Goal: Navigation & Orientation: Find specific page/section

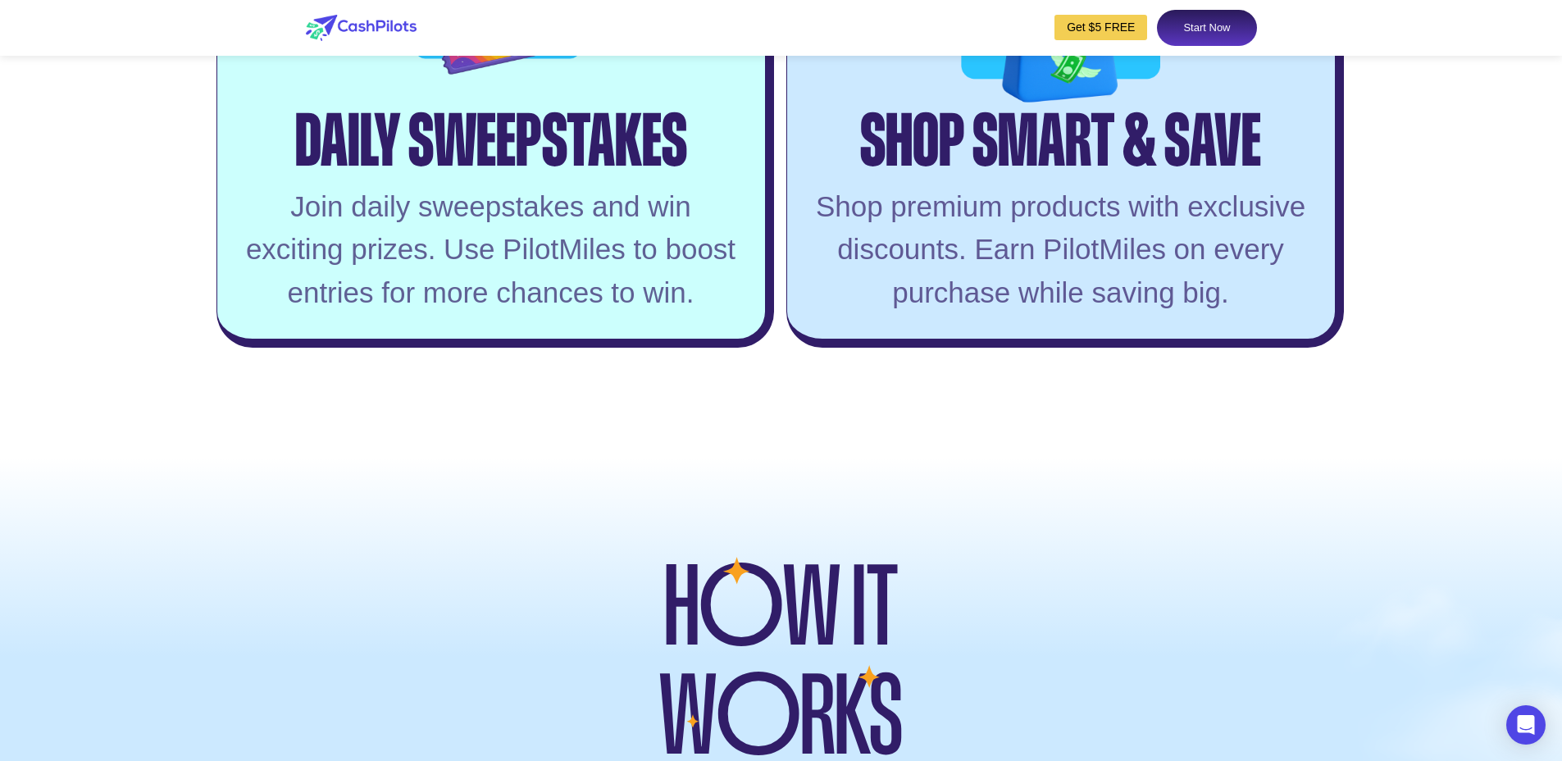
scroll to position [4596, 0]
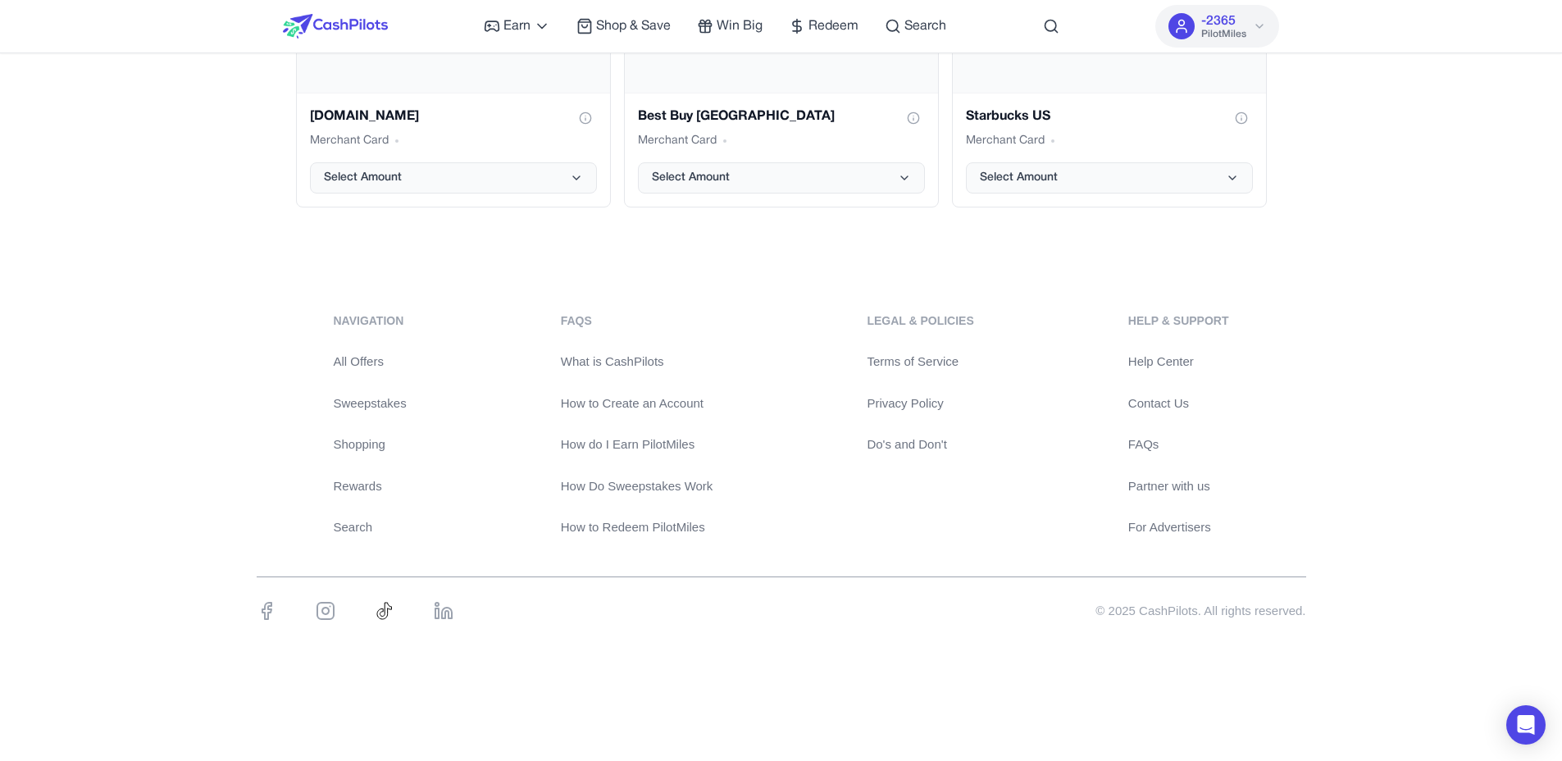
scroll to position [3414, 0]
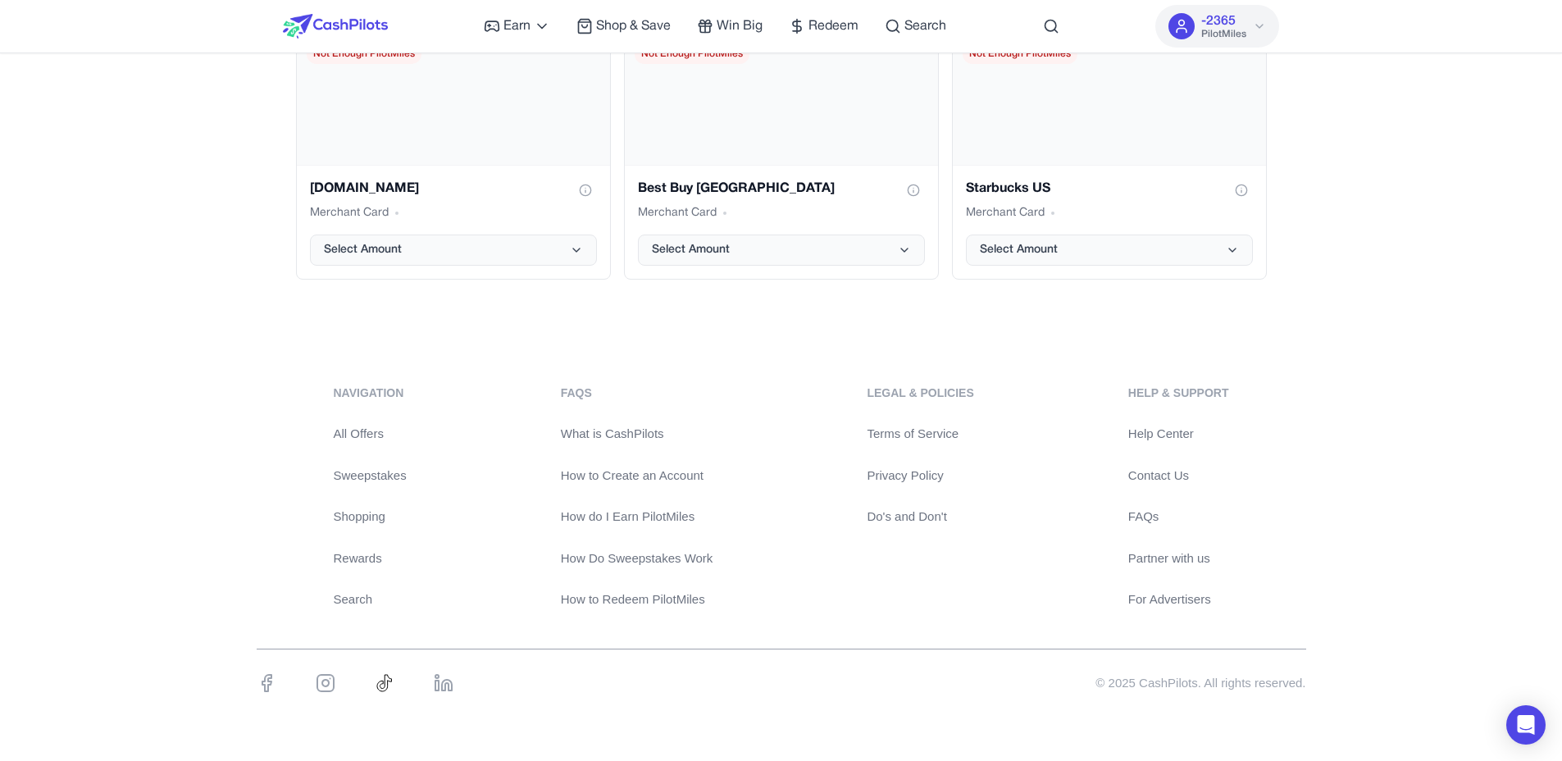
click at [915, 441] on link "Terms of Service" at bounding box center [919, 434] width 107 height 19
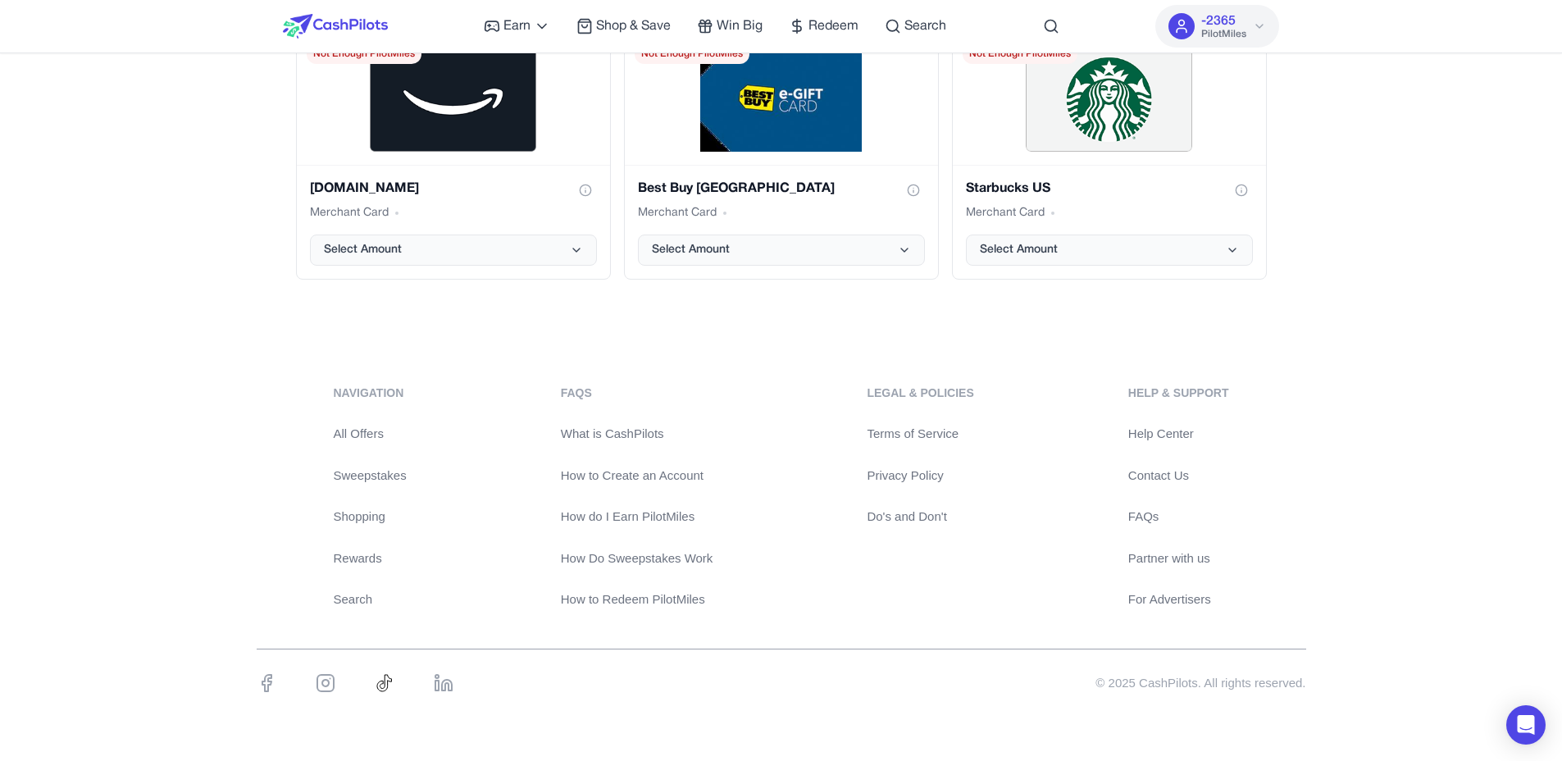
click at [927, 509] on link "Do's and Don't" at bounding box center [919, 516] width 107 height 19
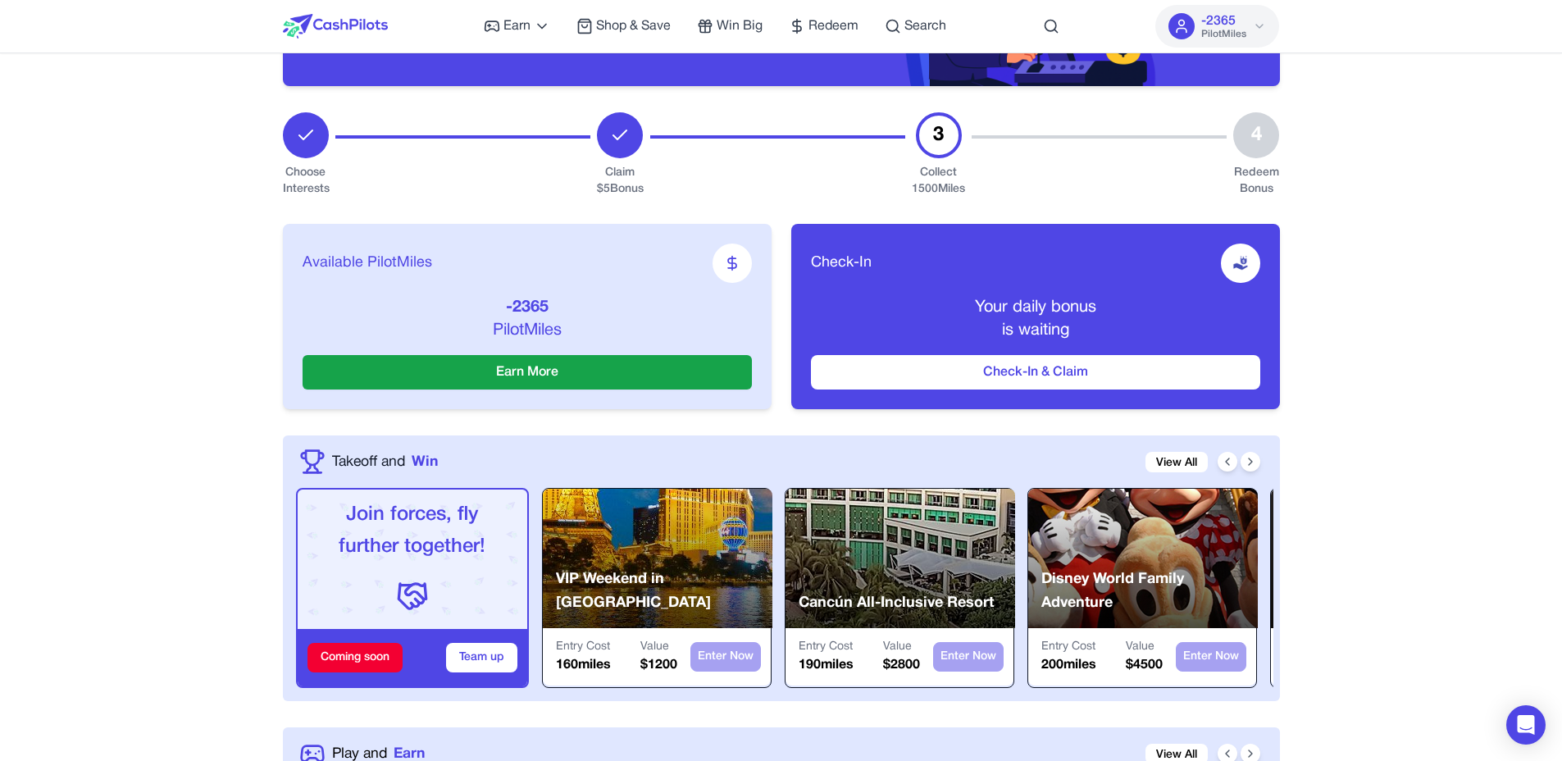
scroll to position [0, 0]
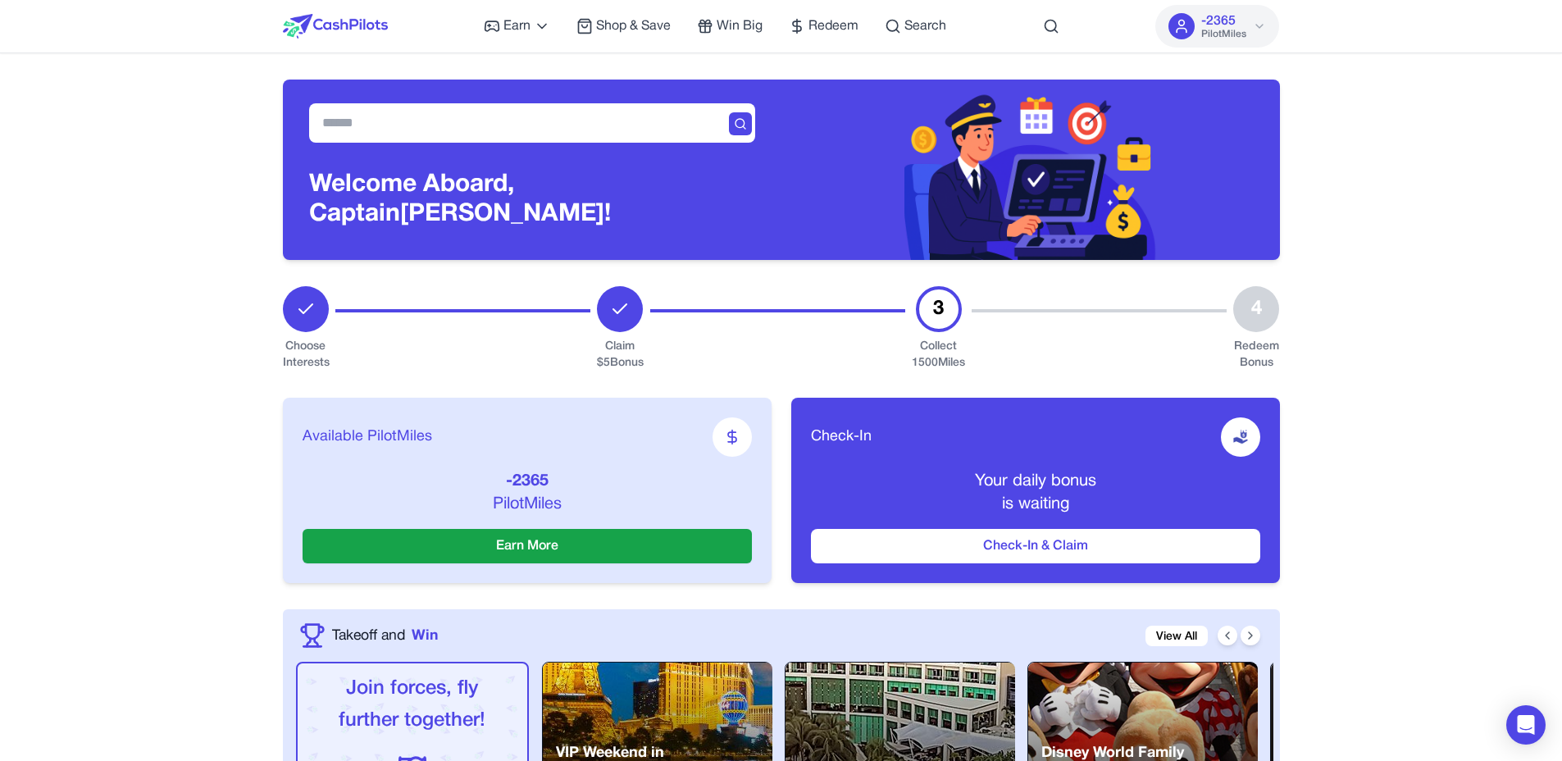
click at [384, 18] on img at bounding box center [335, 26] width 105 height 25
click at [380, 19] on img at bounding box center [335, 26] width 105 height 25
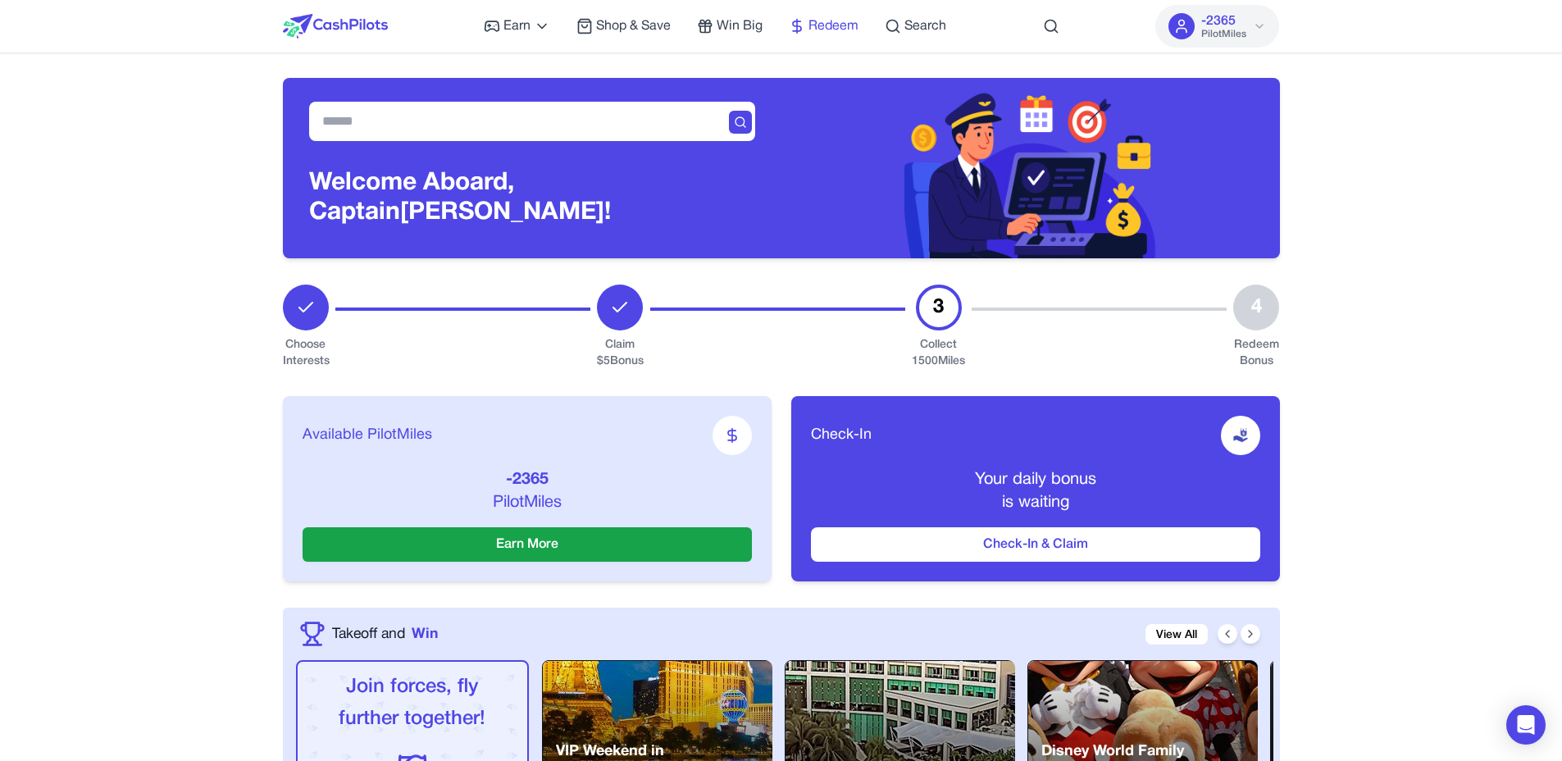
click at [803, 26] on icon at bounding box center [797, 26] width 16 height 16
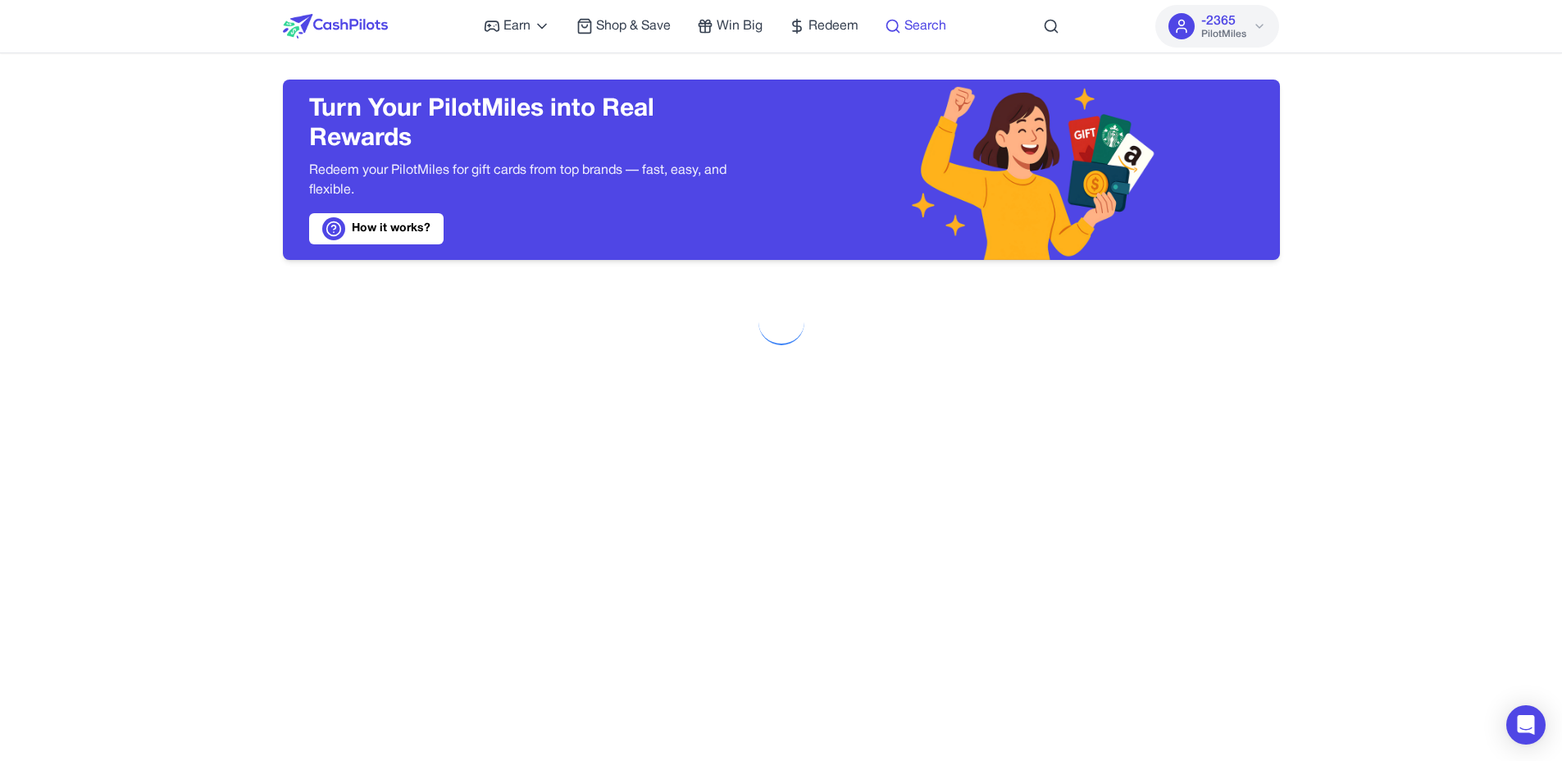
click at [923, 26] on span "Search" at bounding box center [925, 26] width 42 height 20
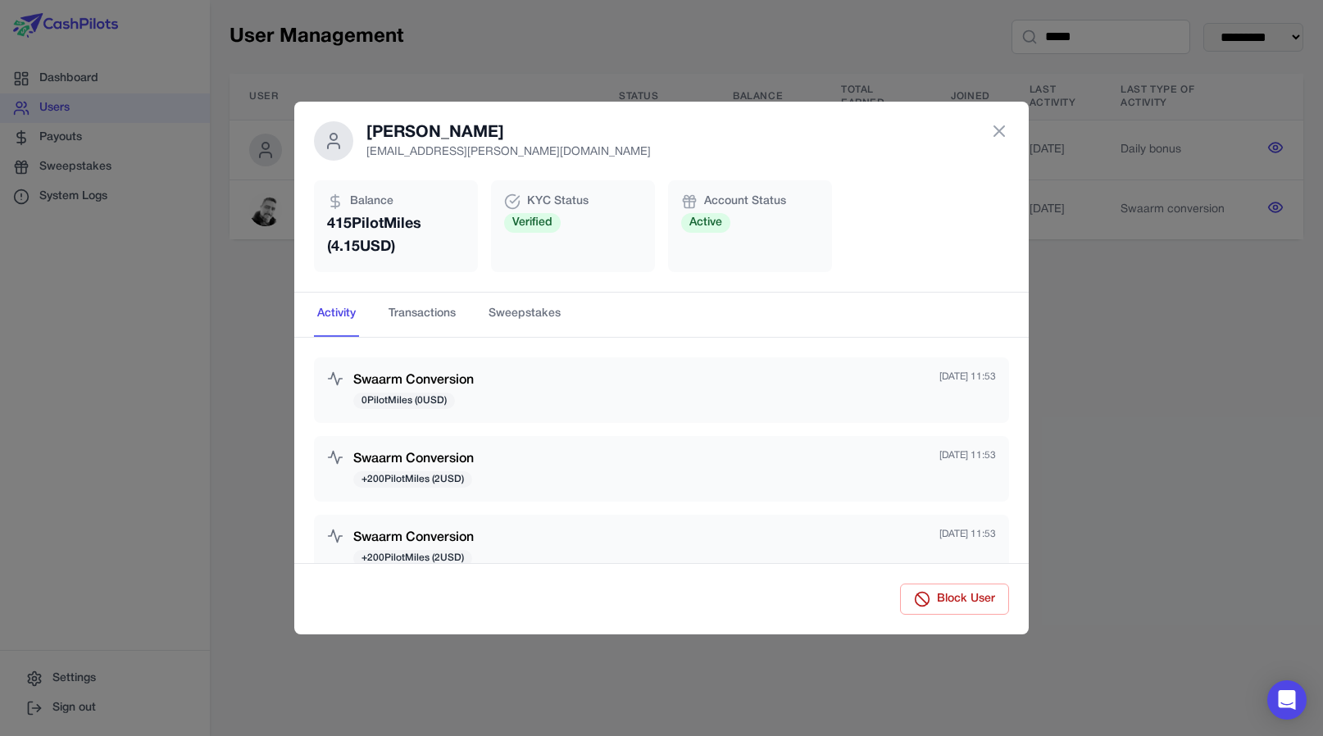
scroll to position [72, 0]
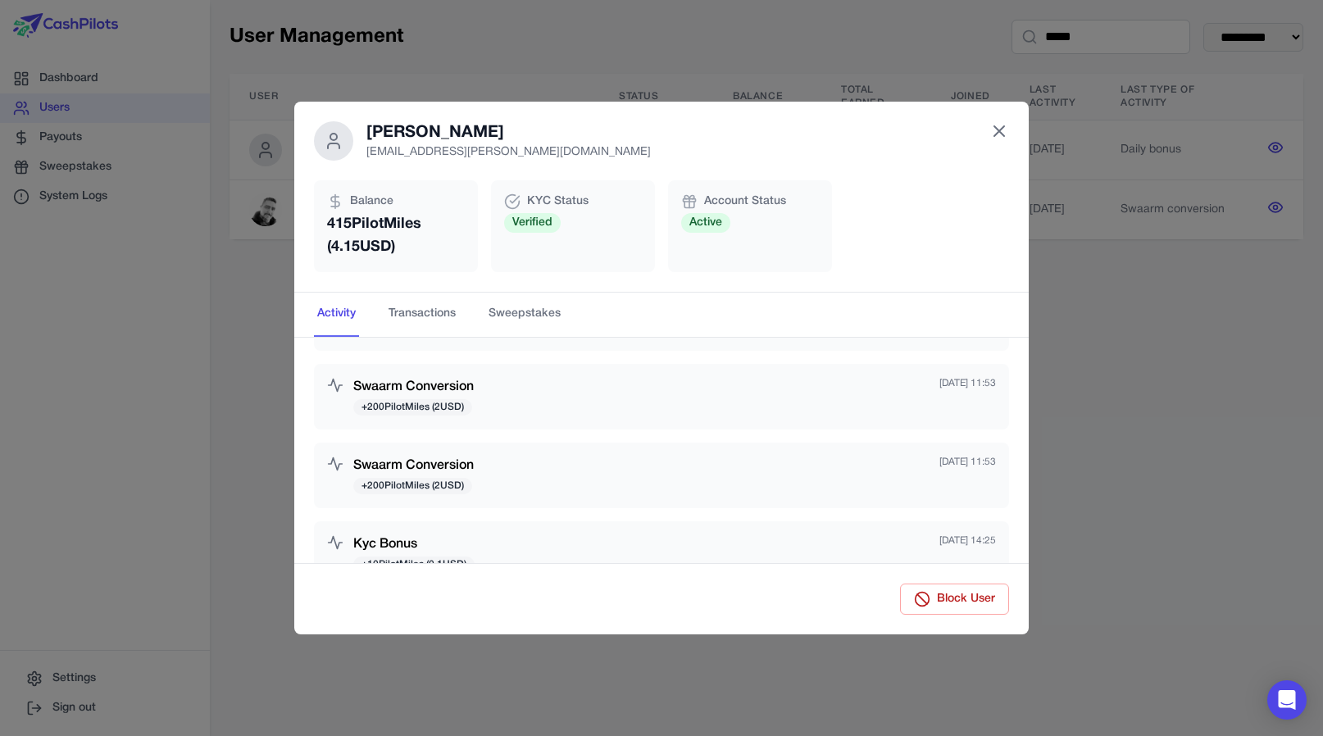
click at [1000, 133] on icon at bounding box center [999, 131] width 10 height 10
